Goal: Transaction & Acquisition: Obtain resource

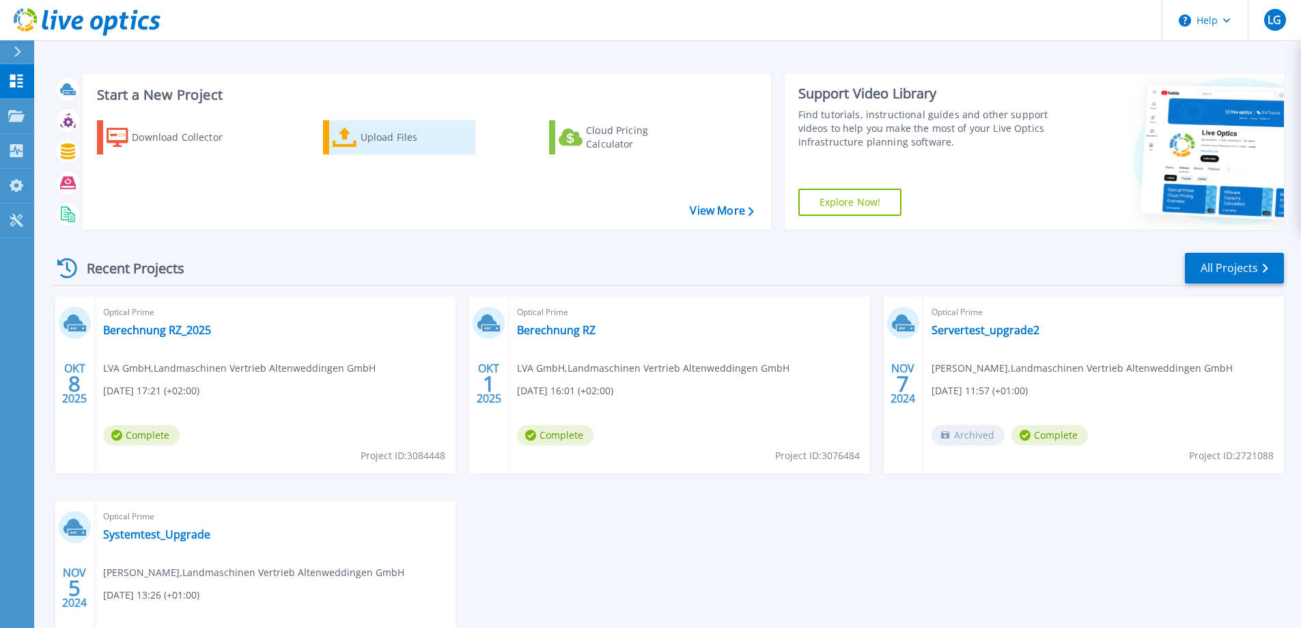
click at [368, 135] on div "Upload Files" at bounding box center [415, 137] width 109 height 27
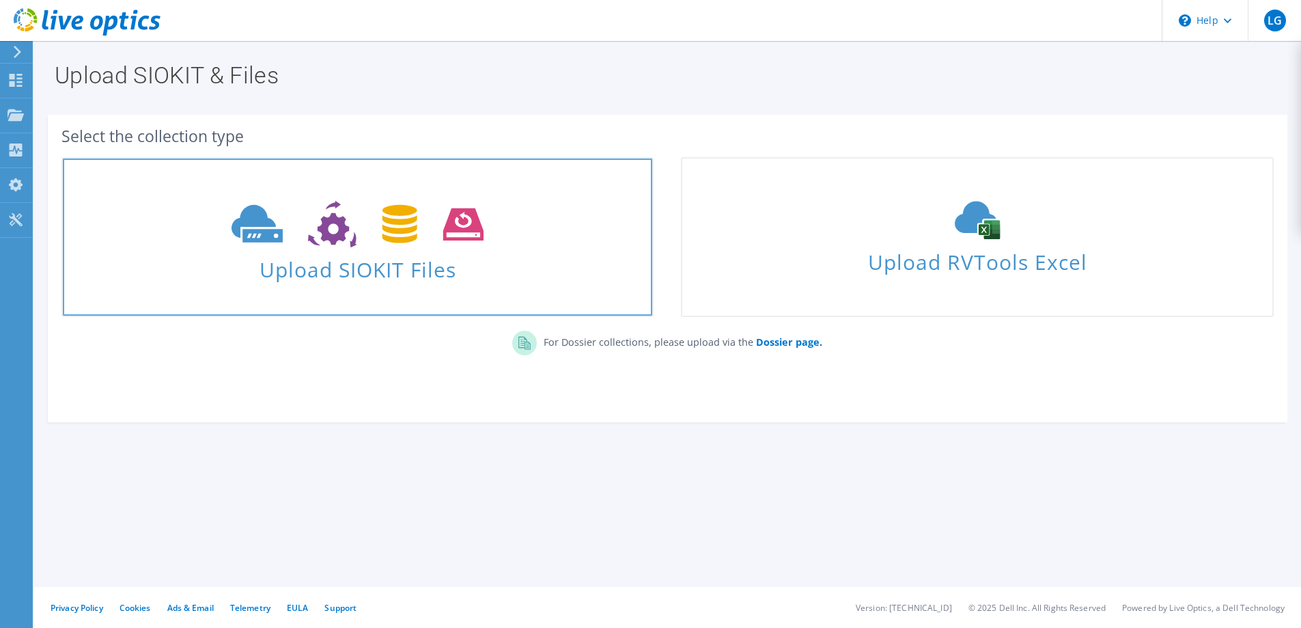
click at [321, 237] on icon at bounding box center [358, 224] width 252 height 47
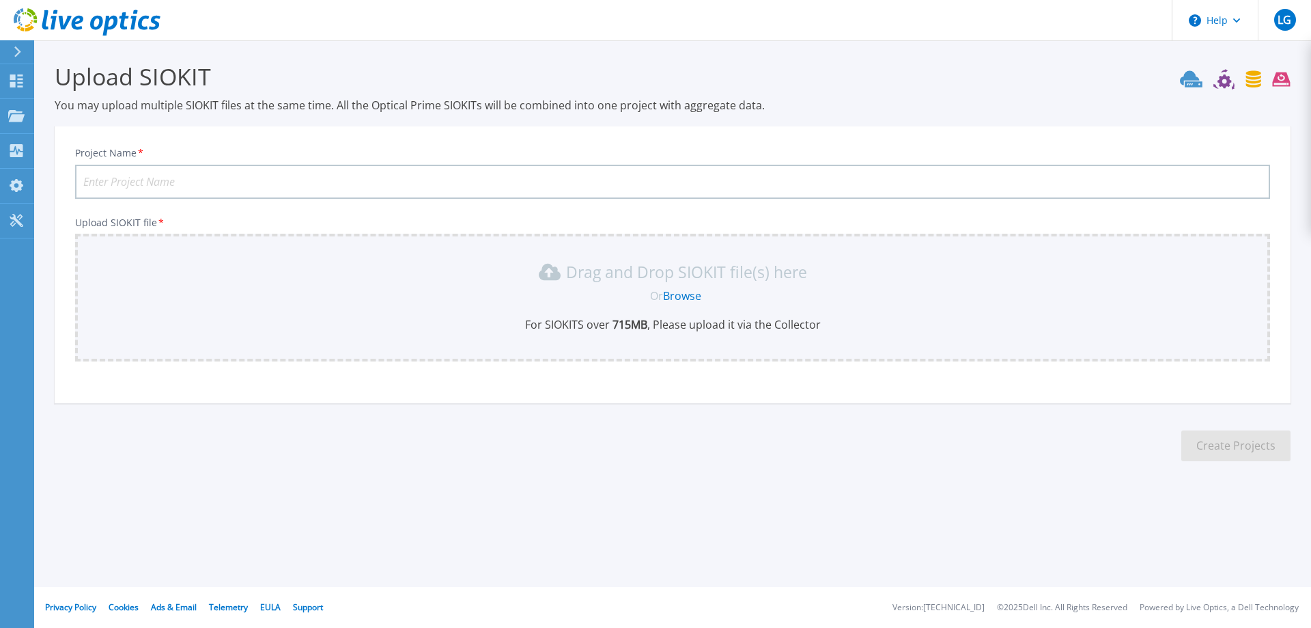
click at [24, 16] on icon at bounding box center [87, 22] width 147 height 28
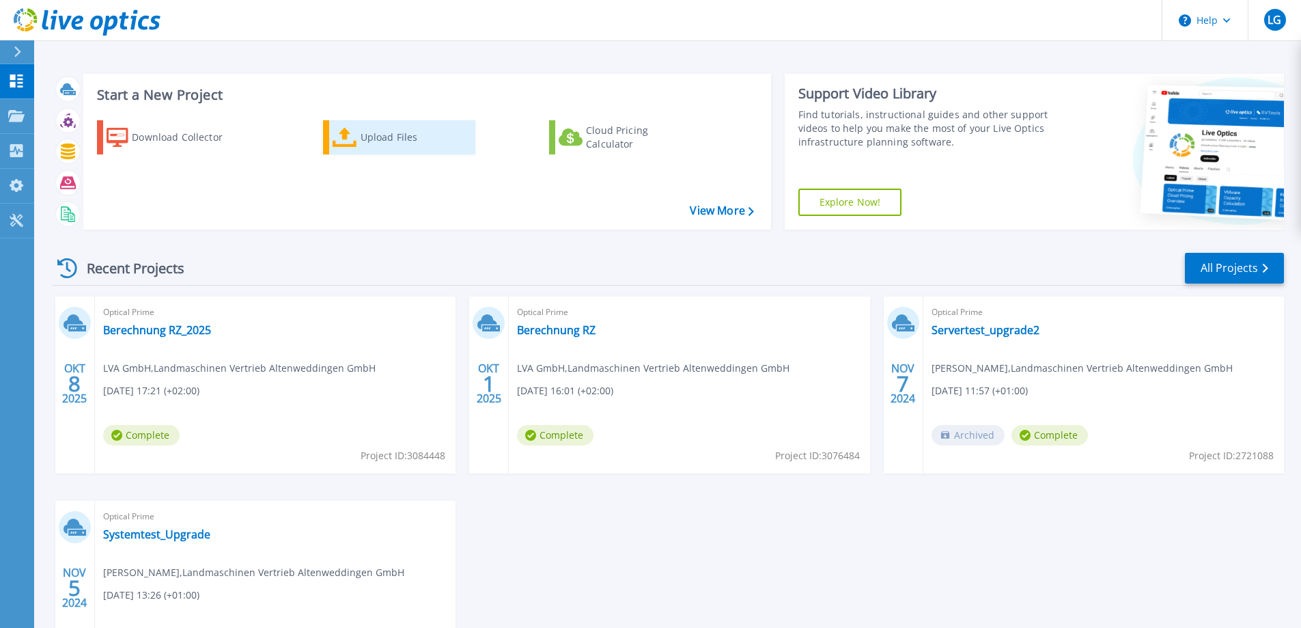
click at [368, 135] on div "Upload Files" at bounding box center [415, 137] width 109 height 27
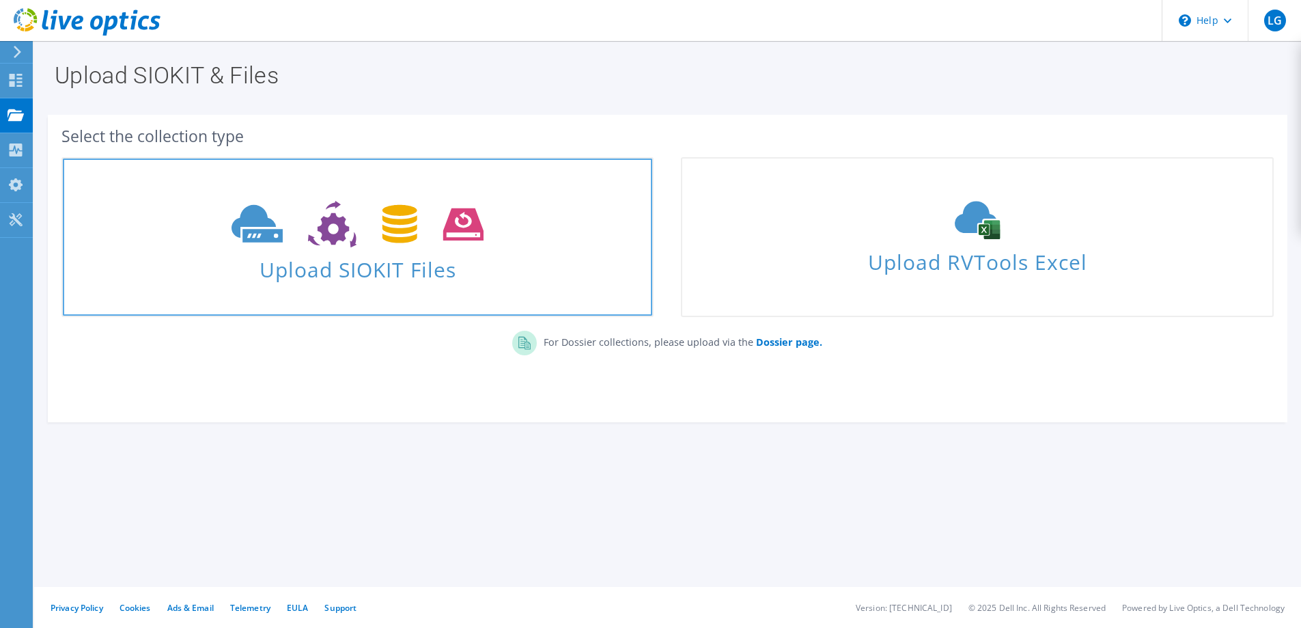
click at [361, 231] on icon at bounding box center [358, 224] width 252 height 47
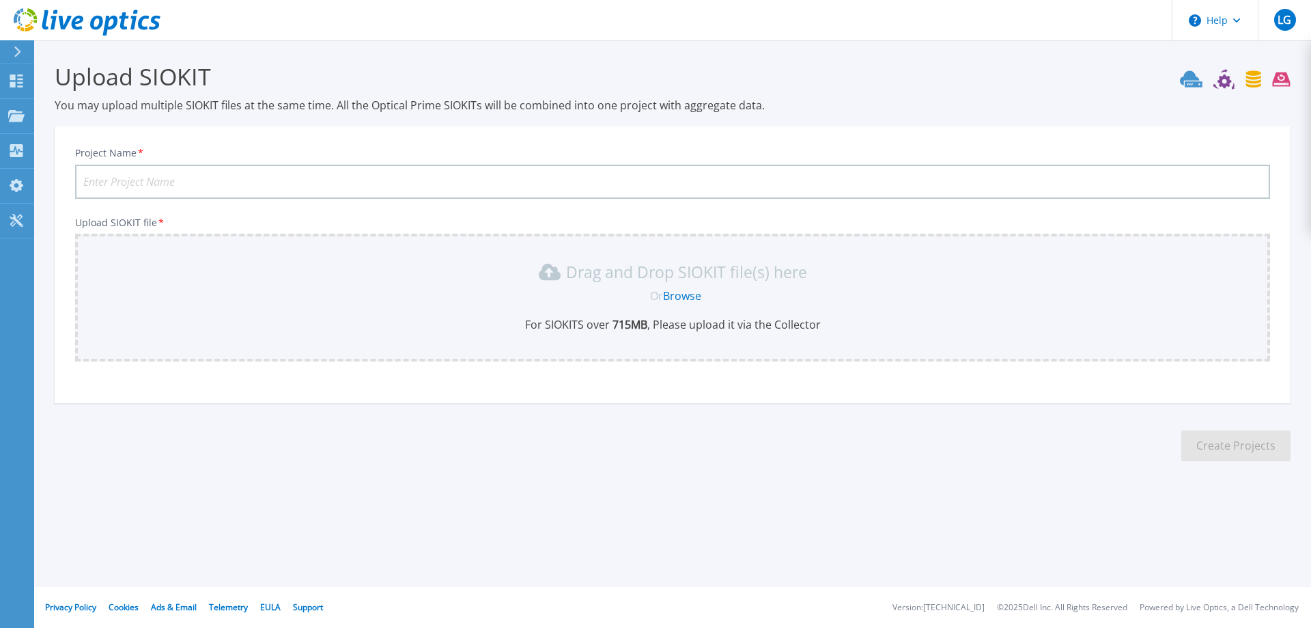
click at [285, 180] on input "Project Name *" at bounding box center [672, 182] width 1195 height 34
click at [671, 299] on link "Browse" at bounding box center [682, 295] width 38 height 15
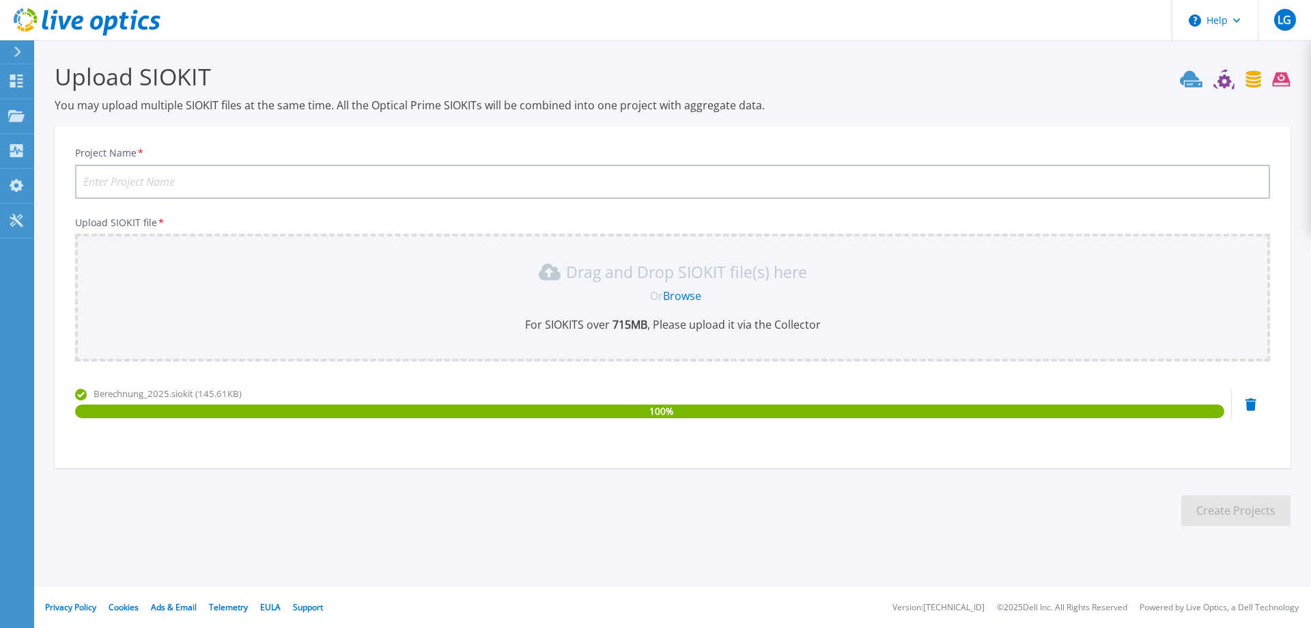
click at [199, 182] on input "Project Name *" at bounding box center [672, 182] width 1195 height 34
type input "Berechnung2025"
click at [1233, 514] on button "Create Projects" at bounding box center [1236, 510] width 109 height 31
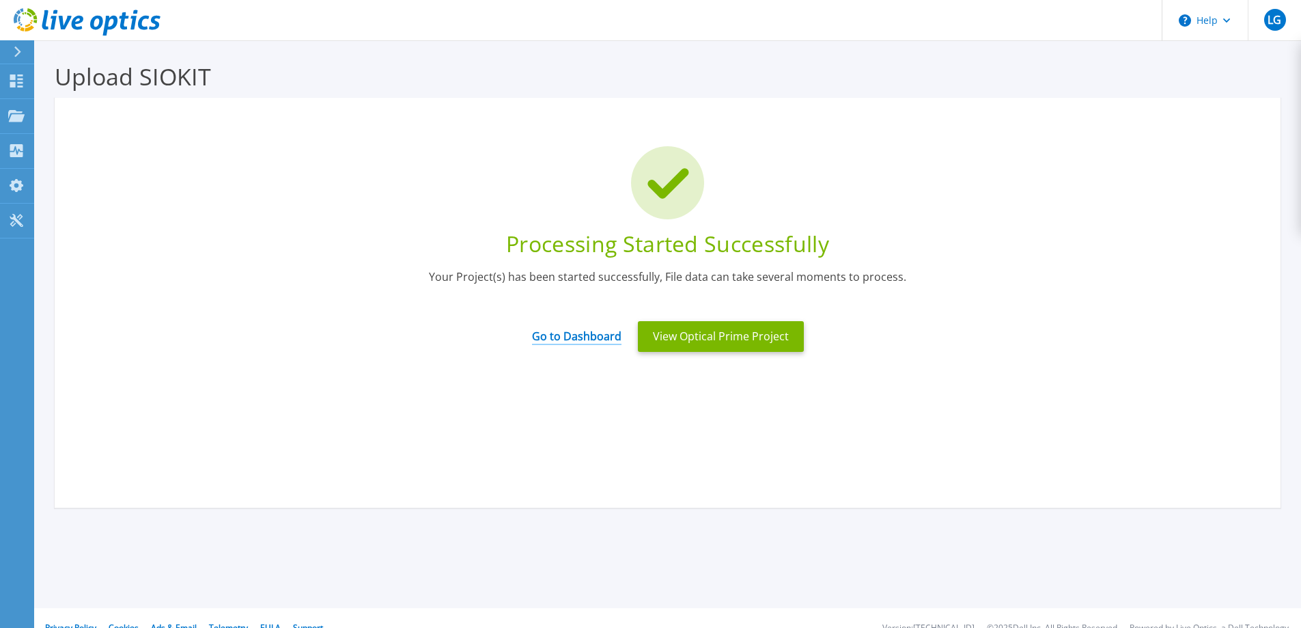
click at [602, 329] on link "Go to Dashboard" at bounding box center [576, 331] width 89 height 27
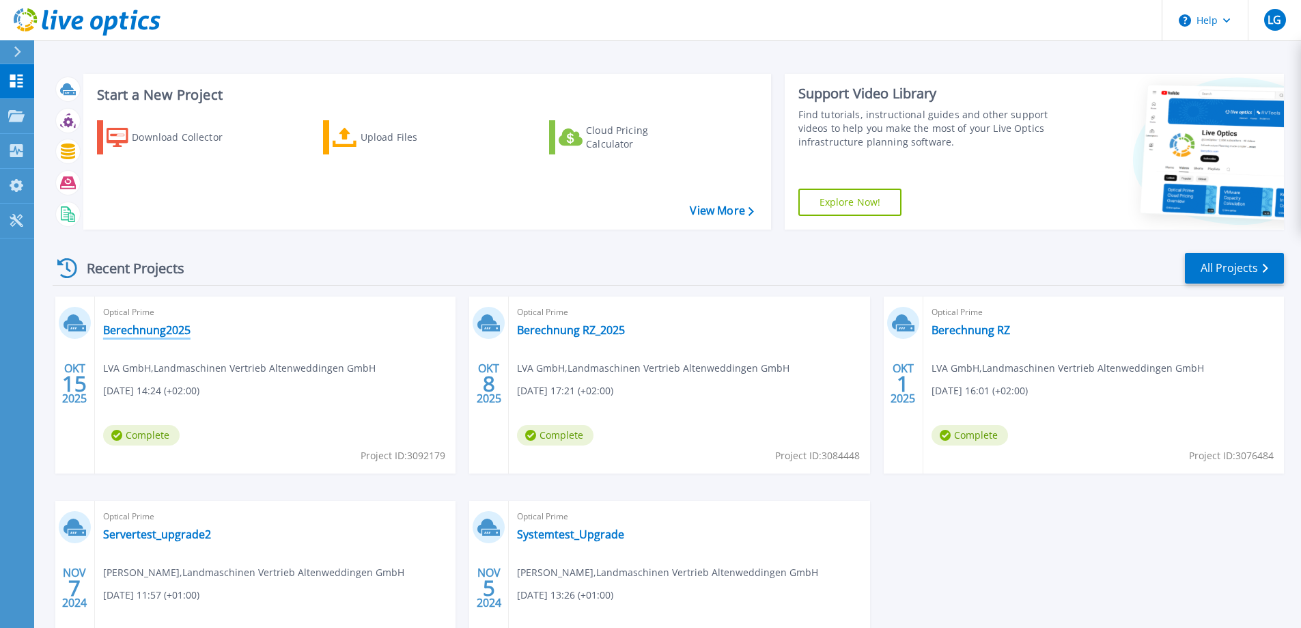
click at [135, 328] on link "Berechnung2025" at bounding box center [146, 330] width 87 height 14
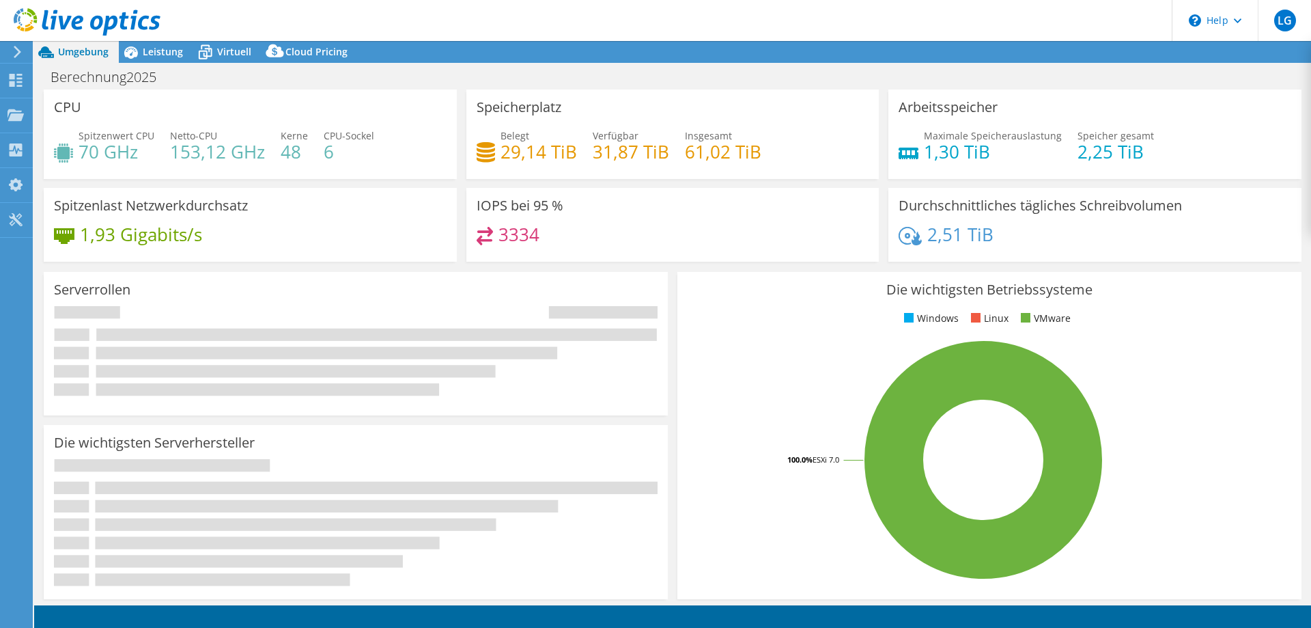
select select "USD"
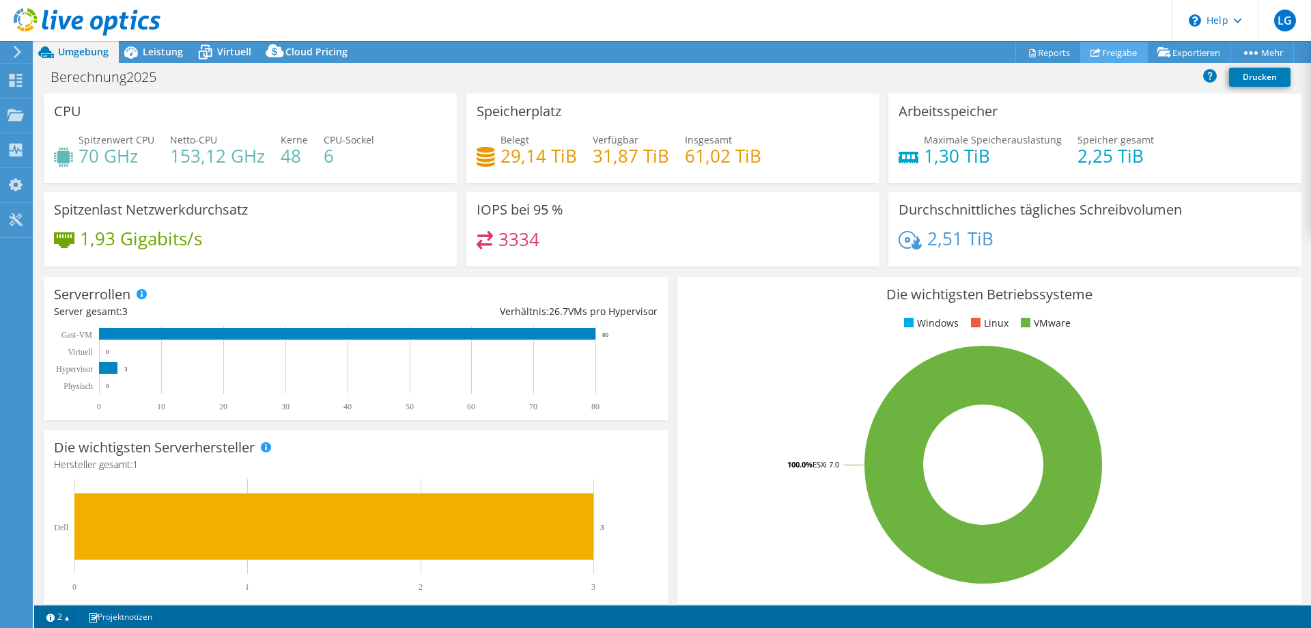
click at [1106, 52] on link "Freigabe" at bounding box center [1115, 52] width 68 height 21
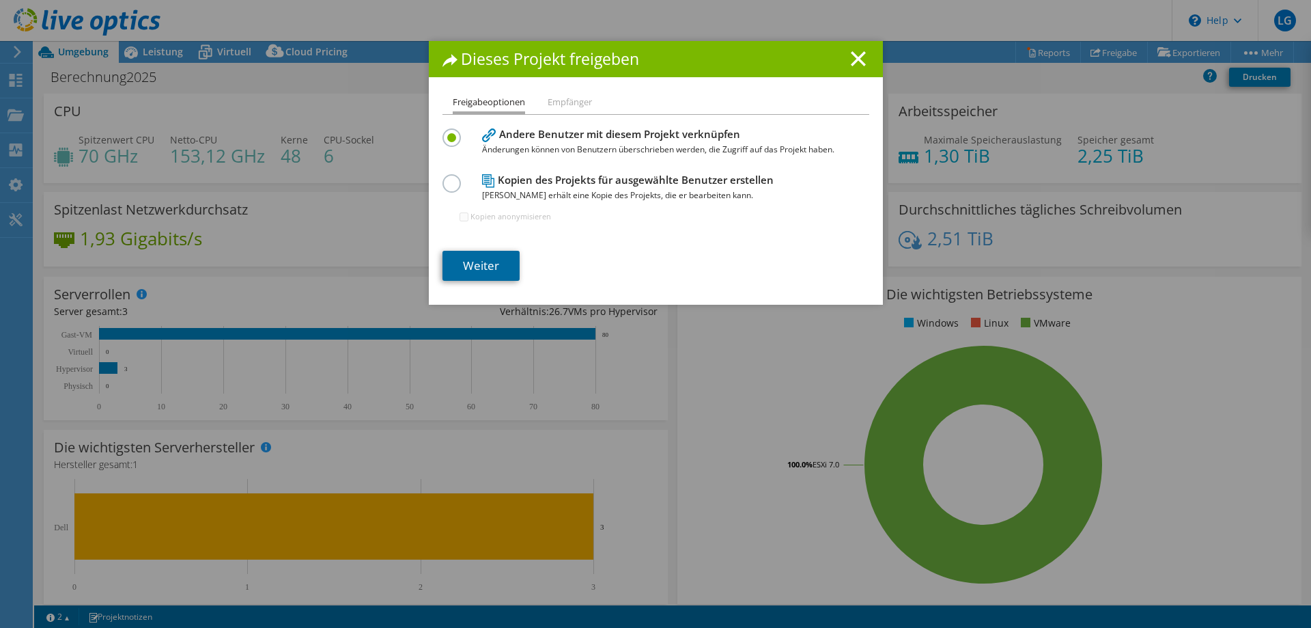
click at [474, 264] on link "Weiter" at bounding box center [481, 266] width 77 height 30
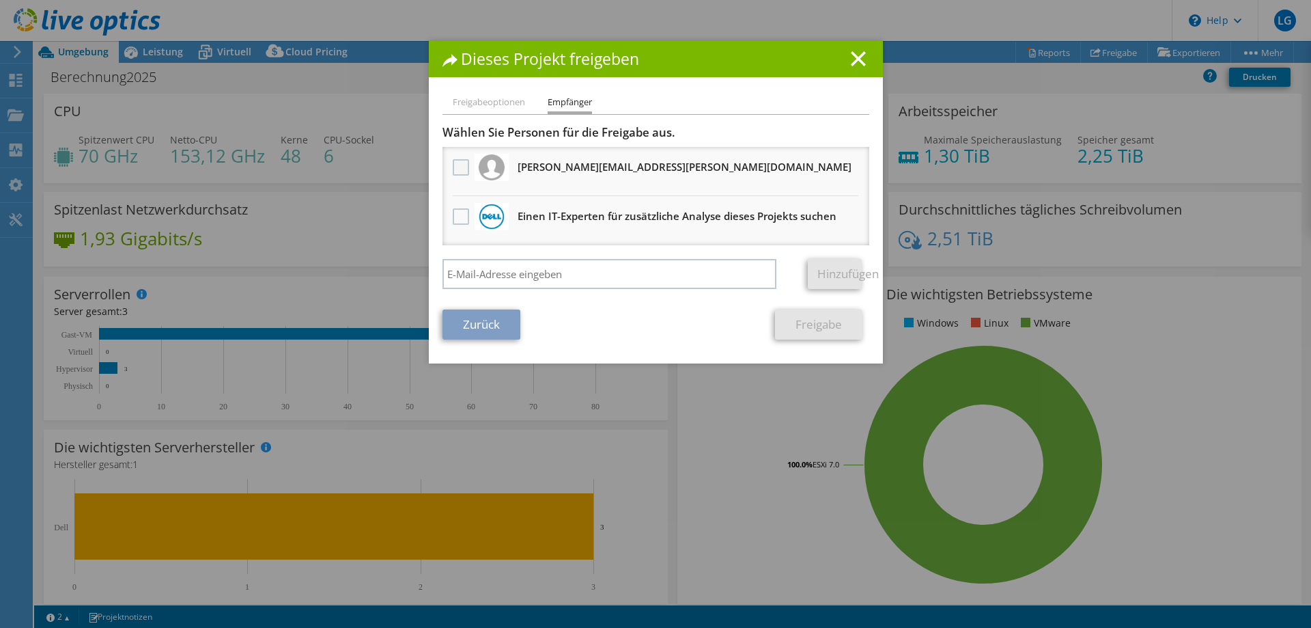
click at [460, 165] on label at bounding box center [463, 167] width 20 height 16
click at [0, 0] on input "checkbox" at bounding box center [0, 0] width 0 height 0
click at [811, 322] on link "Freigabe" at bounding box center [818, 324] width 87 height 30
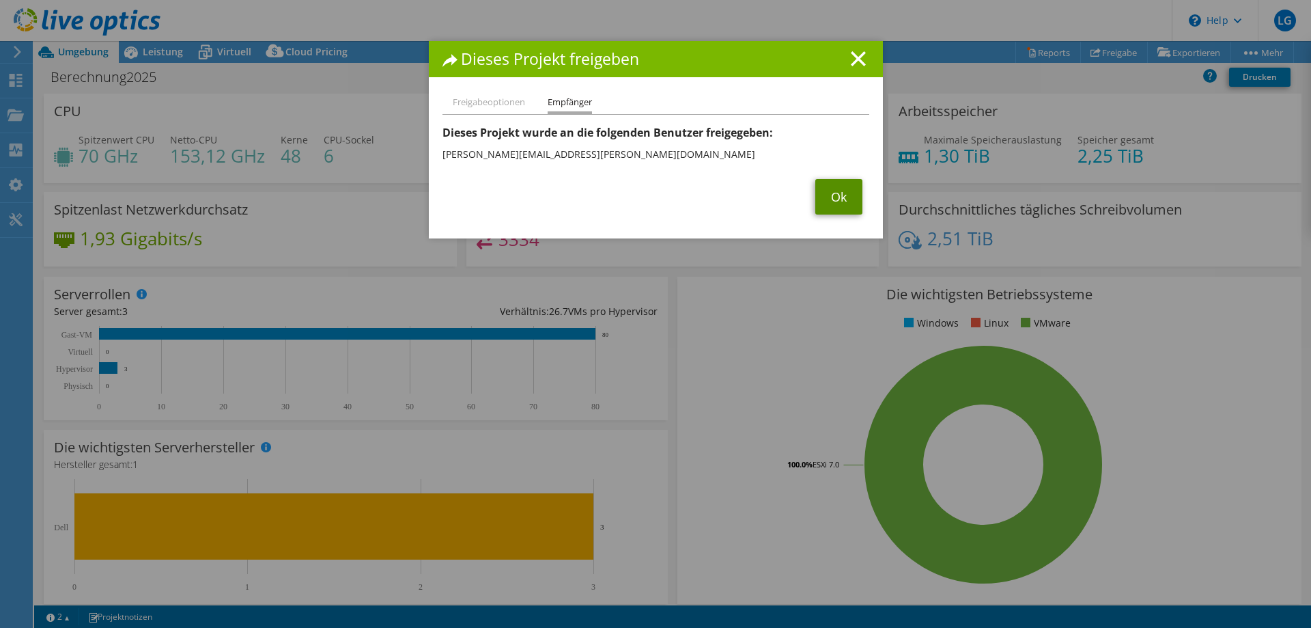
click at [829, 204] on link "Ok" at bounding box center [839, 197] width 47 height 36
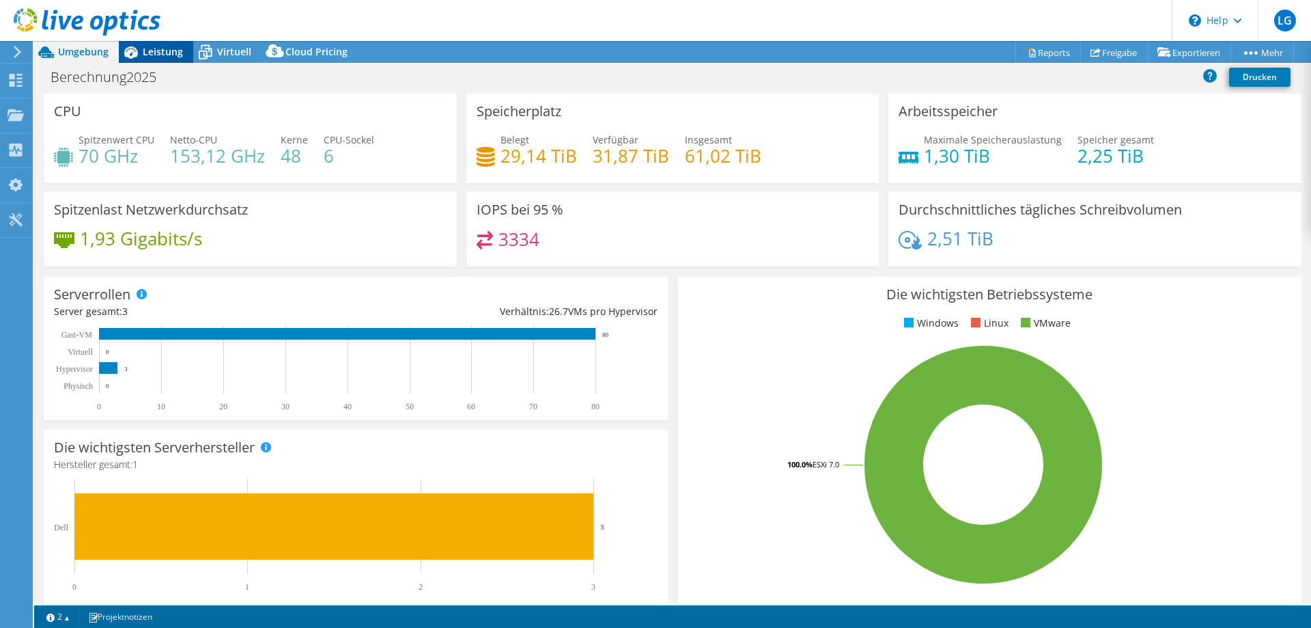
click at [150, 53] on span "Leistung" at bounding box center [163, 51] width 40 height 13
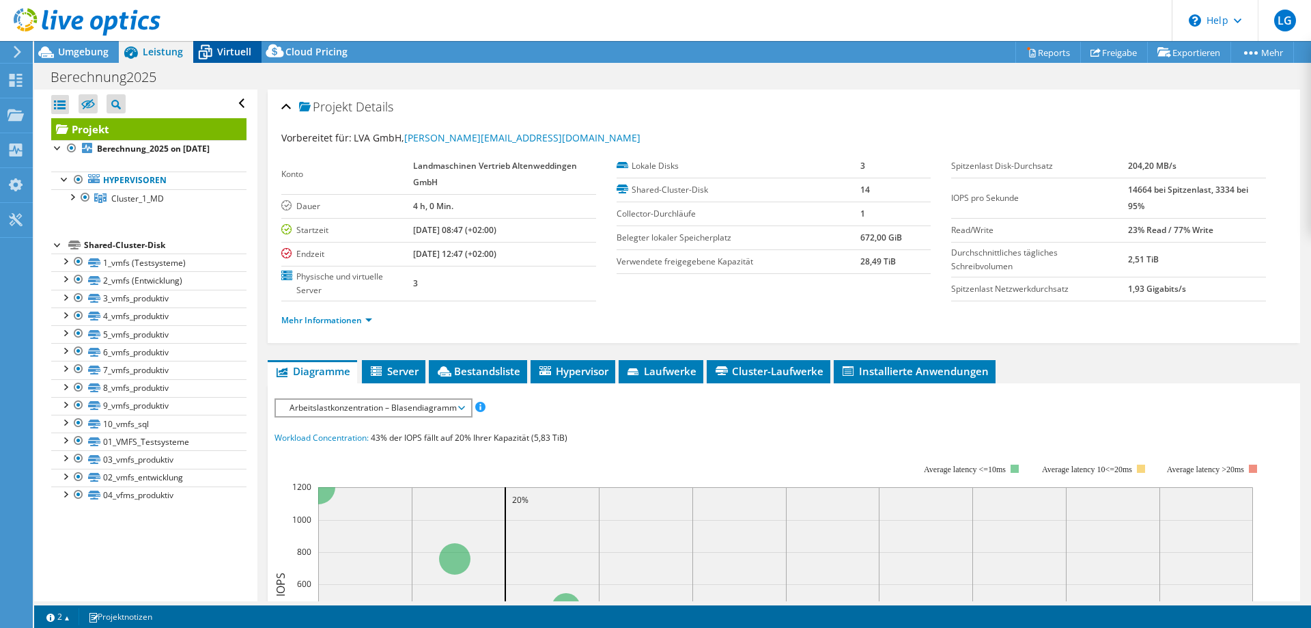
click at [233, 55] on span "Virtuell" at bounding box center [234, 51] width 34 height 13
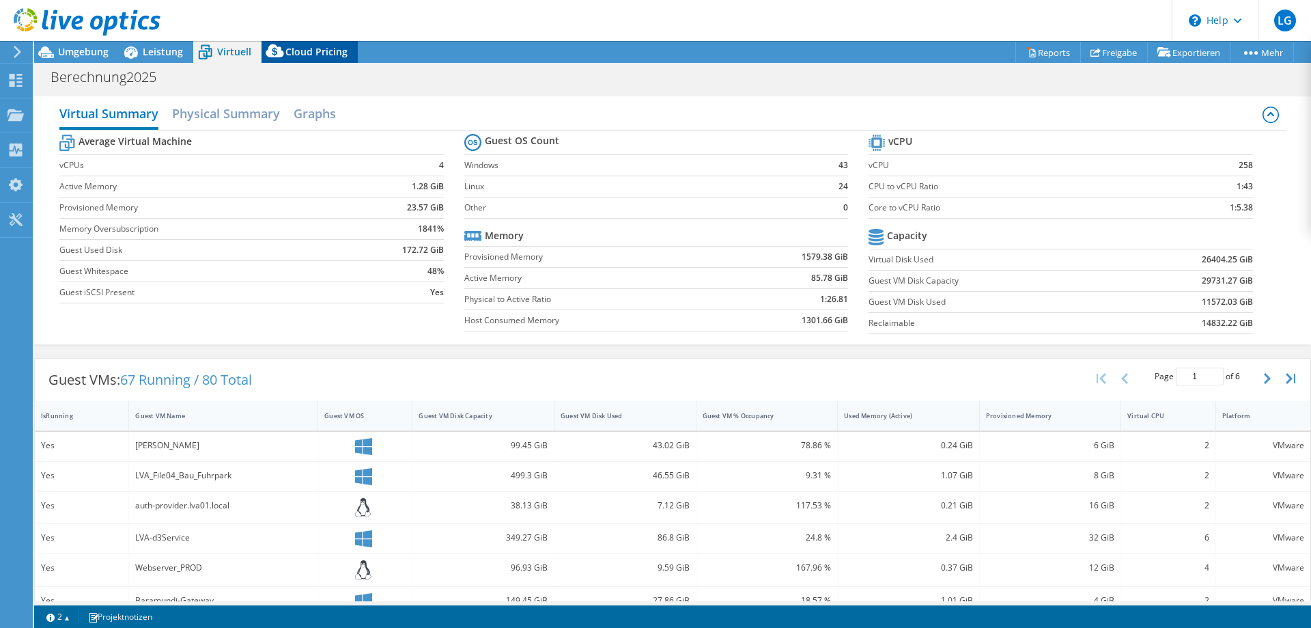
click at [331, 53] on span "Cloud Pricing" at bounding box center [317, 51] width 62 height 13
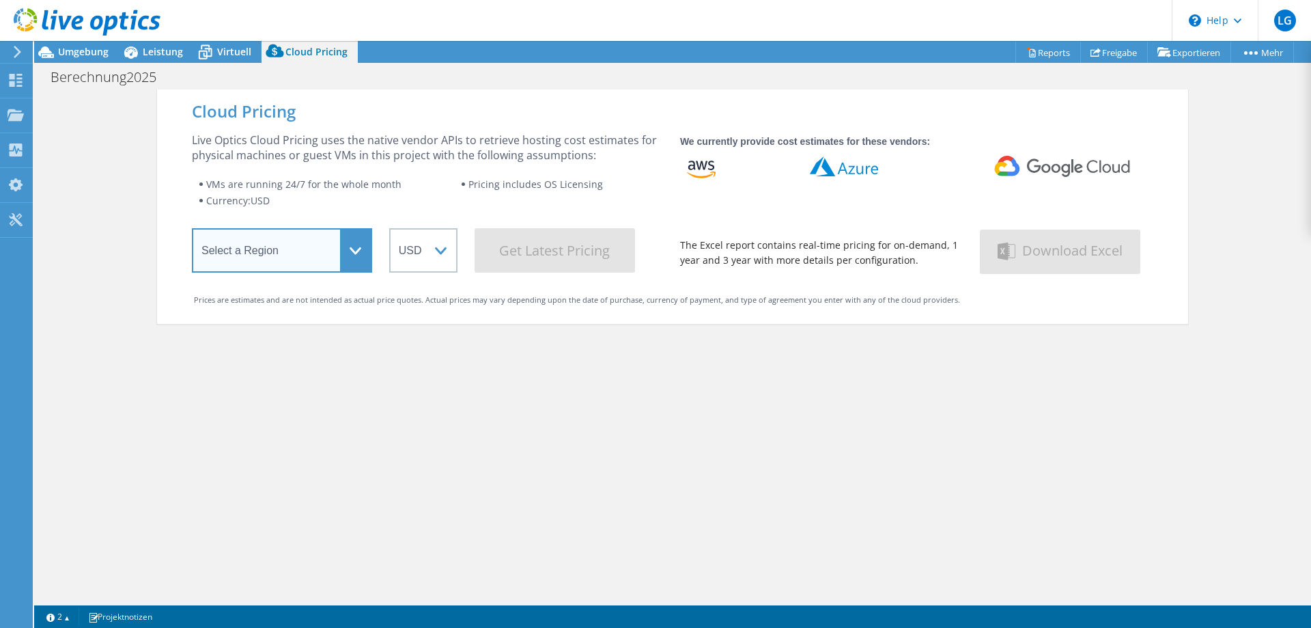
click at [349, 247] on select "Select a Region [GEOGRAPHIC_DATA] ([GEOGRAPHIC_DATA]) [GEOGRAPHIC_DATA] ([GEOGR…" at bounding box center [282, 250] width 180 height 44
select select "EUFrankfurt"
click at [192, 231] on select "Select a Region [GEOGRAPHIC_DATA] ([GEOGRAPHIC_DATA]) [GEOGRAPHIC_DATA] ([GEOGR…" at bounding box center [282, 250] width 180 height 44
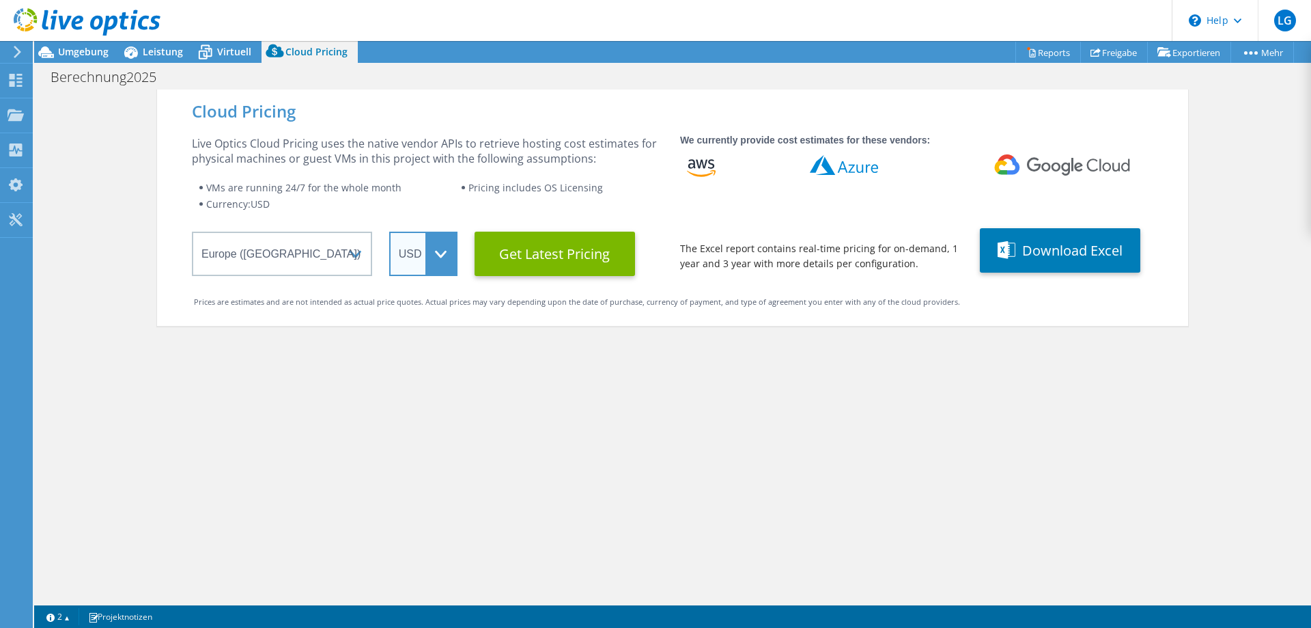
click at [439, 251] on select "ARS AUD BRL CAD CHF CLP CNY DKK EUR GBP HKD HUF INR JPY MXN MYR NOK NZD PEN SEK…" at bounding box center [423, 254] width 68 height 44
click at [389, 232] on select "ARS AUD BRL CAD CHF CLP CNY DKK EUR GBP HKD HUF INR JPY MXN MYR NOK NZD PEN SEK…" at bounding box center [423, 254] width 68 height 44
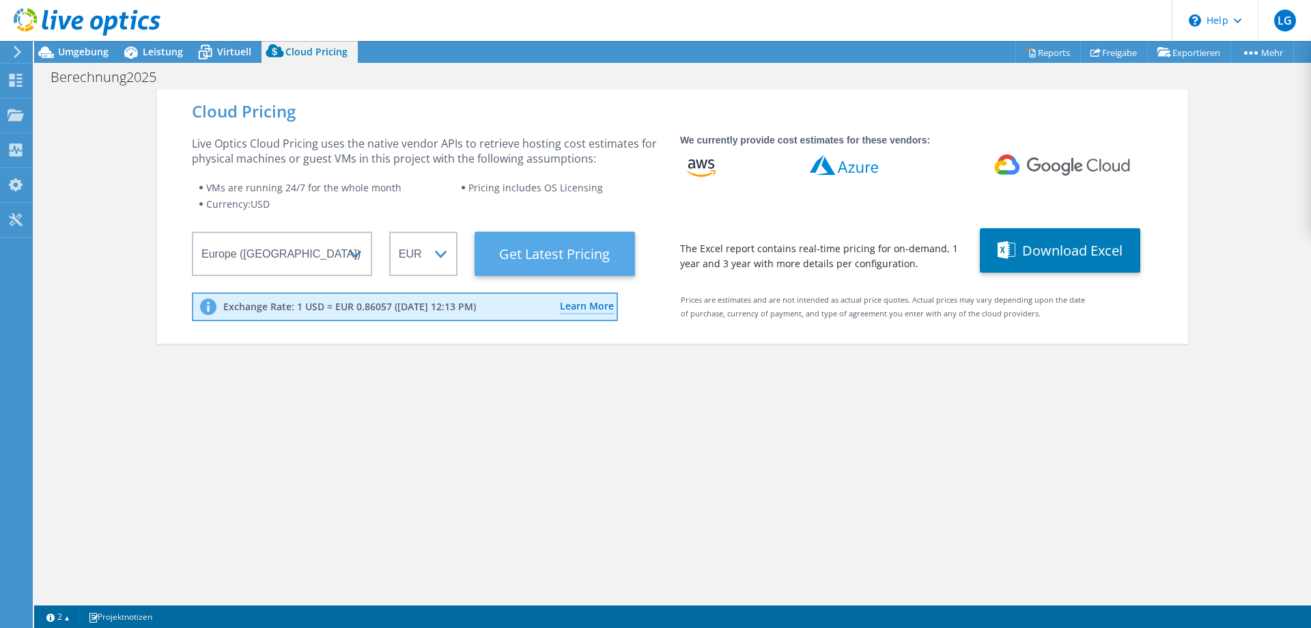
click at [538, 249] on Latest "Get Latest Pricing" at bounding box center [555, 254] width 161 height 44
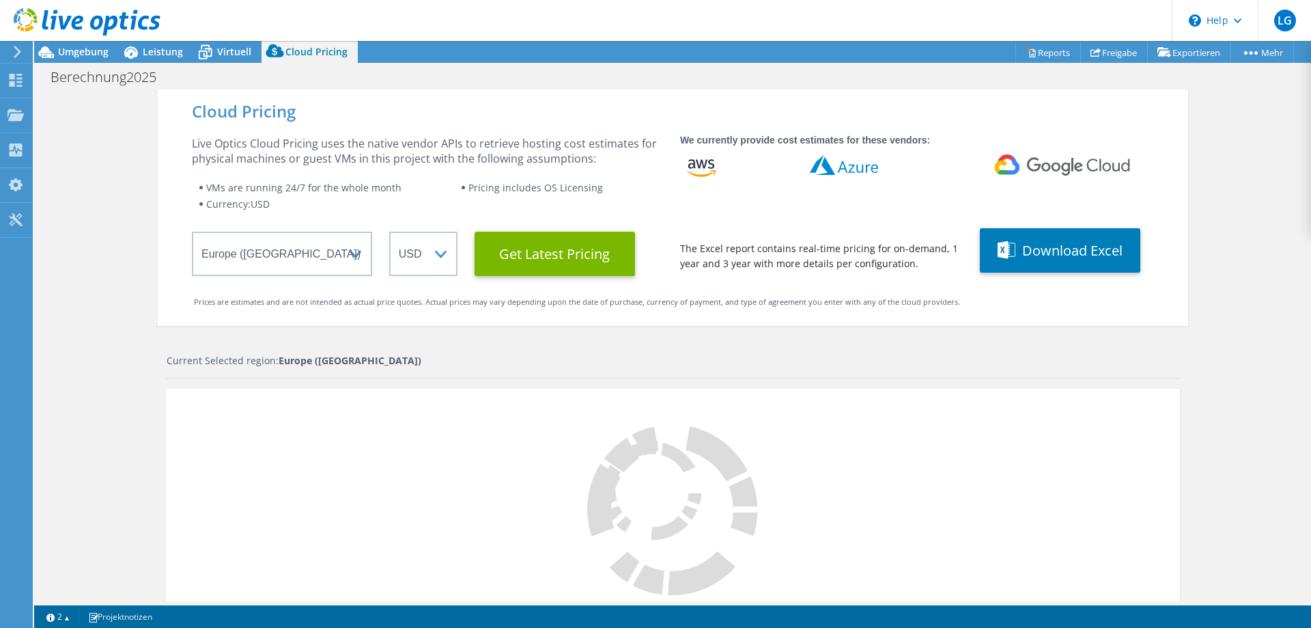
select select "EUR"
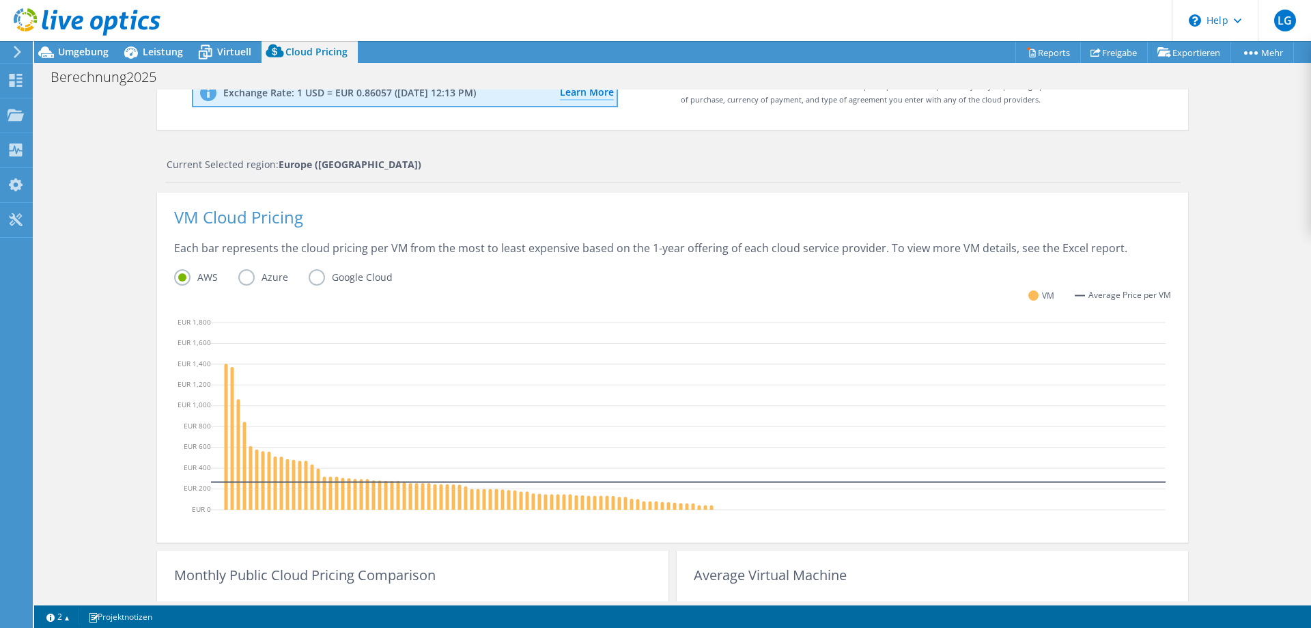
click at [238, 277] on label "Azure" at bounding box center [273, 277] width 70 height 16
click at [0, 0] on input "Azure" at bounding box center [0, 0] width 0 height 0
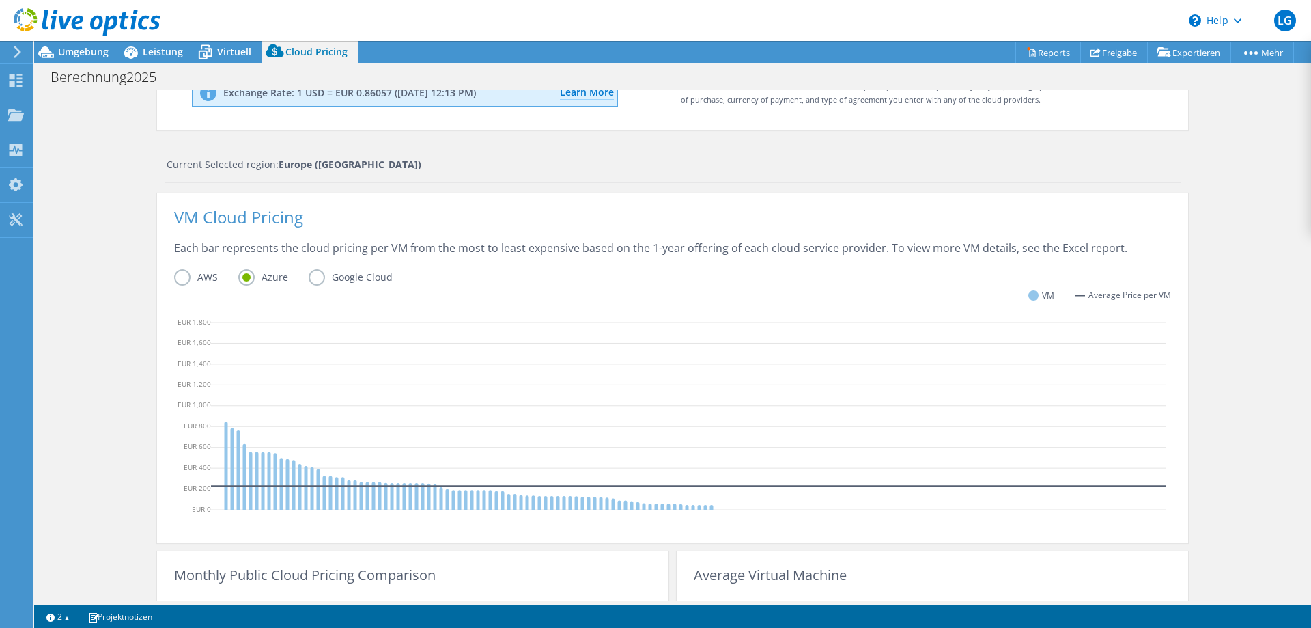
click at [309, 275] on label "Google Cloud" at bounding box center [361, 277] width 105 height 16
click at [0, 0] on input "Google Cloud" at bounding box center [0, 0] width 0 height 0
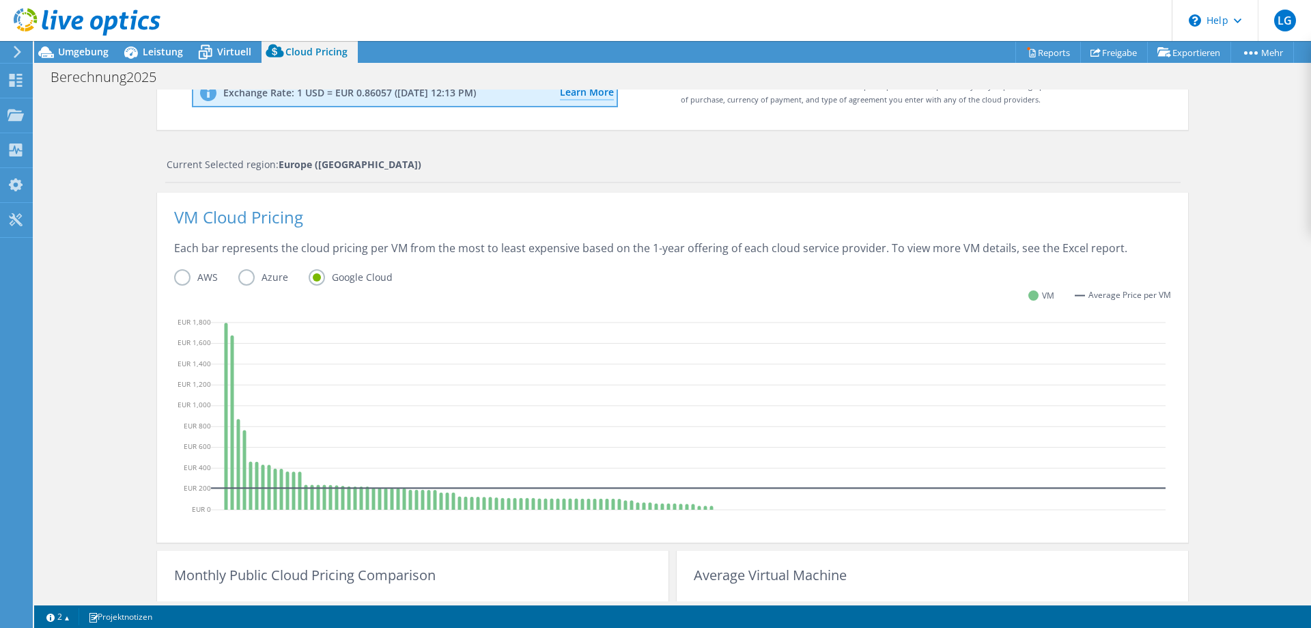
click at [245, 273] on label "Azure" at bounding box center [273, 277] width 70 height 16
click at [0, 0] on input "Azure" at bounding box center [0, 0] width 0 height 0
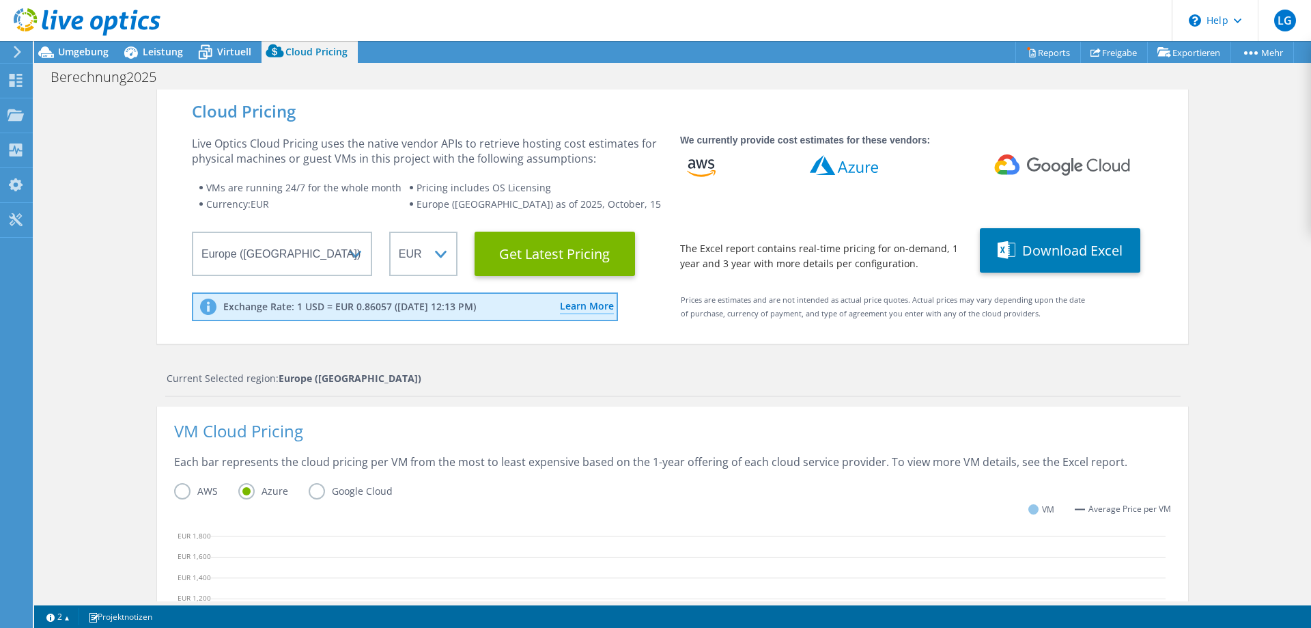
scroll to position [55, 0]
click at [999, 254] on icon at bounding box center [1007, 250] width 18 height 18
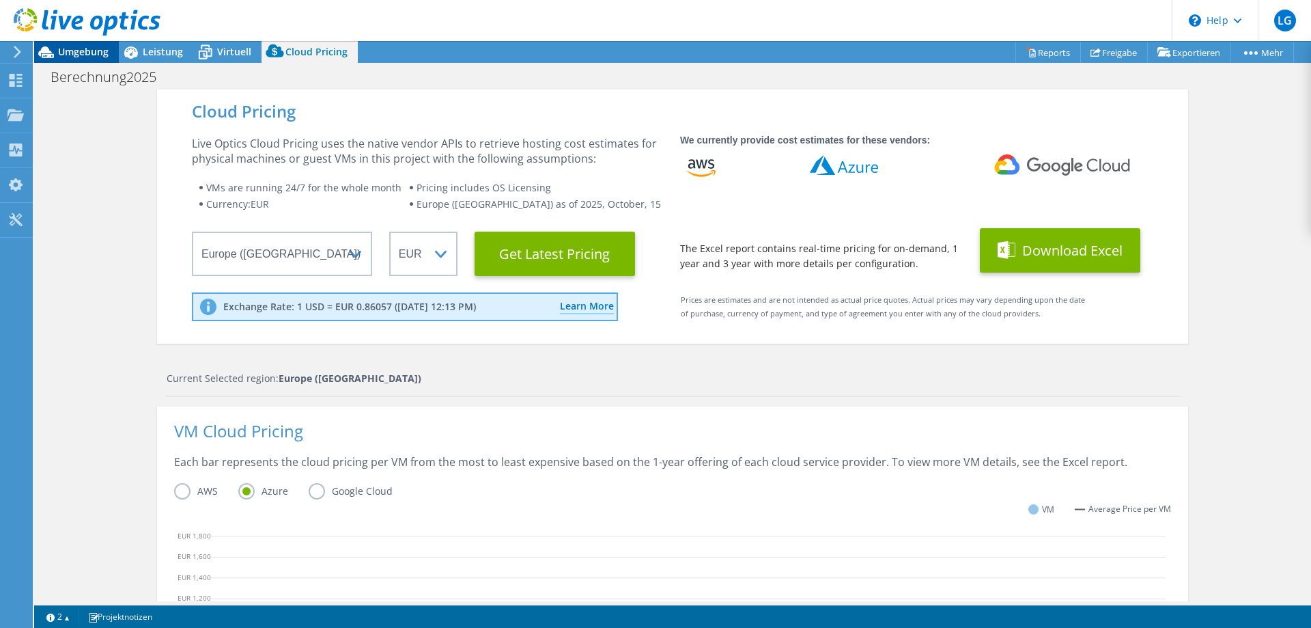
click at [69, 46] on span "Umgebung" at bounding box center [83, 51] width 51 height 13
